Goal: Information Seeking & Learning: Learn about a topic

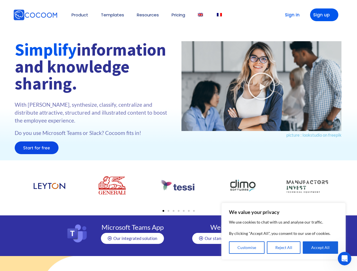
click at [179, 136] on div "Play Video picture : lookstudio on freepik" at bounding box center [262, 99] width 166 height 122
click at [247, 248] on button "Customise" at bounding box center [247, 248] width 36 height 12
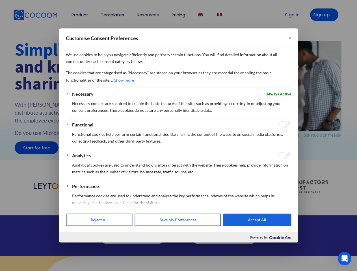
click at [284, 248] on div at bounding box center [178, 135] width 357 height 271
click at [320, 248] on div at bounding box center [178, 135] width 357 height 271
click at [79, 15] on div at bounding box center [178, 135] width 357 height 271
click at [146, 15] on div at bounding box center [178, 135] width 357 height 271
click at [261, 86] on div "We use cookies to help you navigate efficiently and perform certain functions. …" at bounding box center [178, 68] width 225 height 40
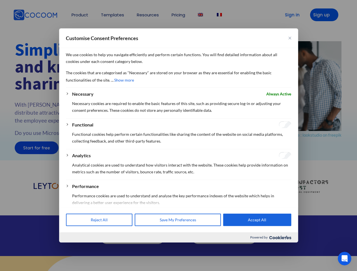
click at [179, 190] on div "Performance Performance cookies are used to understand and analyse the key perf…" at bounding box center [181, 197] width 219 height 28
click at [179, 210] on div "Reject All Save My Preferences Accept All" at bounding box center [178, 219] width 239 height 25
click at [344, 259] on icon "Open Intercom Messenger" at bounding box center [344, 258] width 9 height 9
